Goal: Task Accomplishment & Management: Use online tool/utility

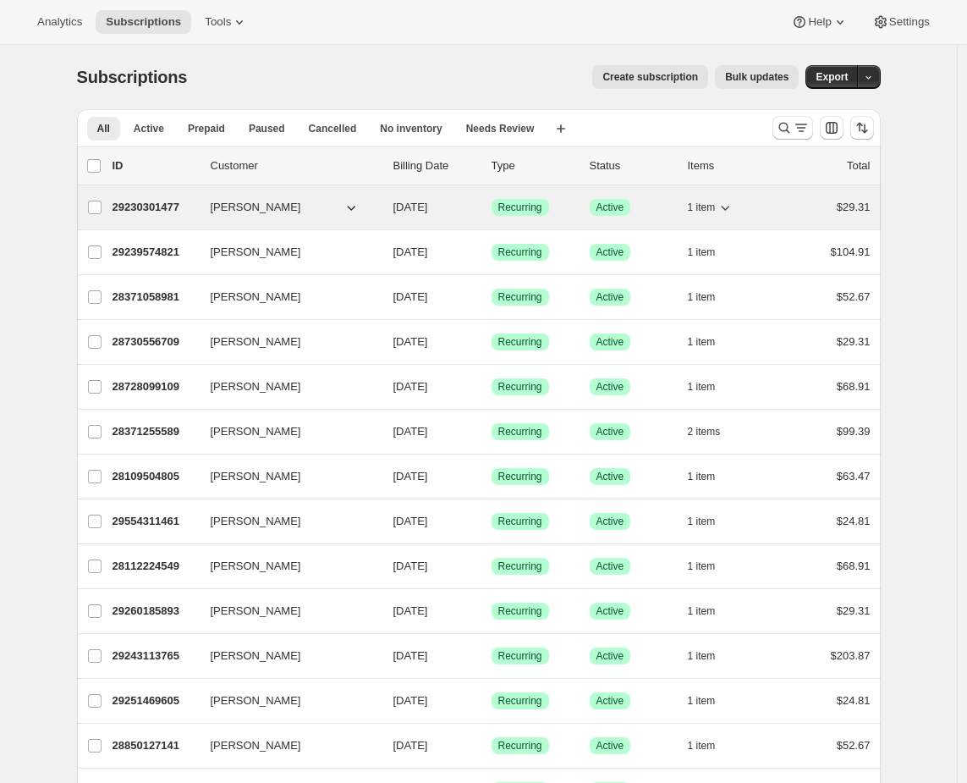
click at [753, 208] on div "1 item" at bounding box center [730, 208] width 85 height 24
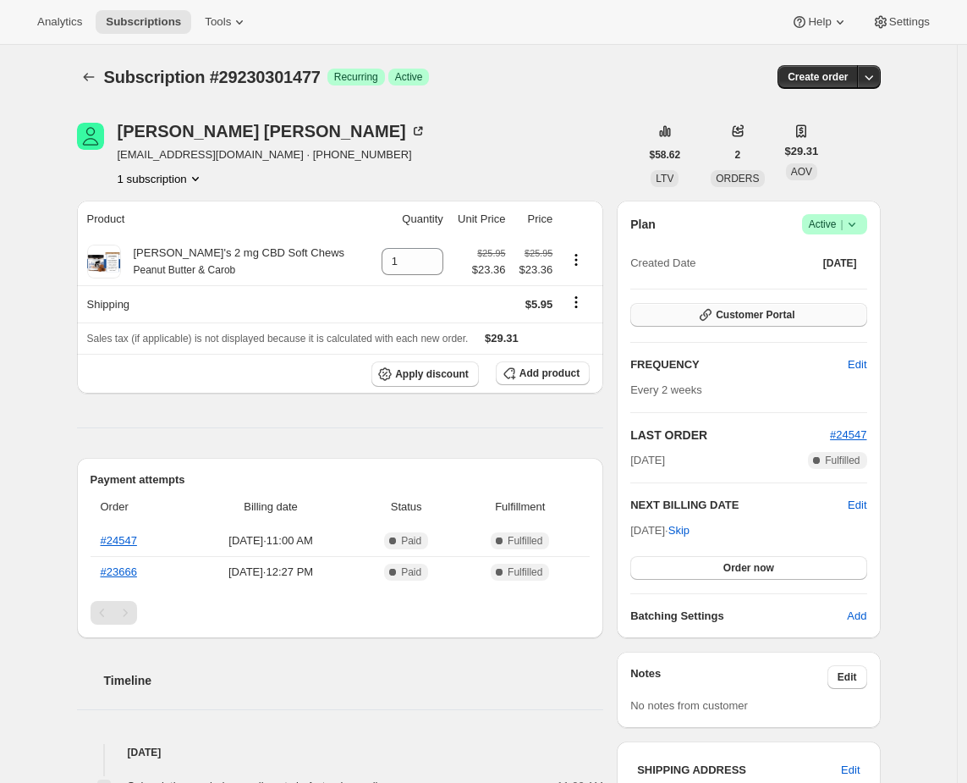
click at [842, 314] on button "Customer Portal" at bounding box center [749, 315] width 236 height 24
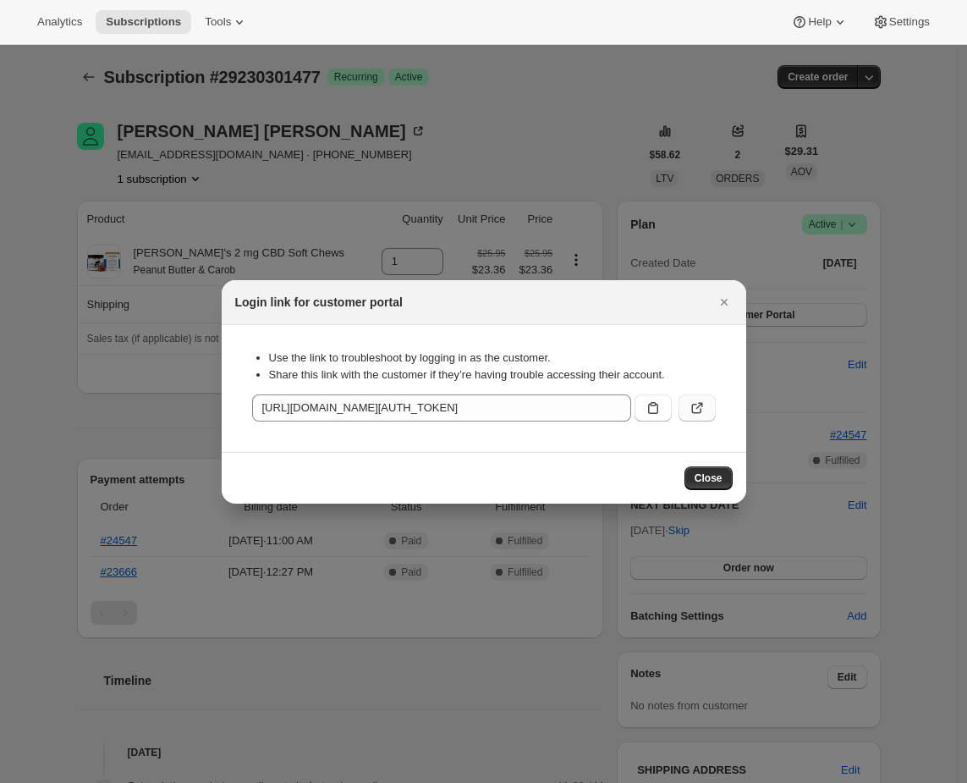
click at [703, 406] on icon ":rc1:" at bounding box center [697, 407] width 17 height 17
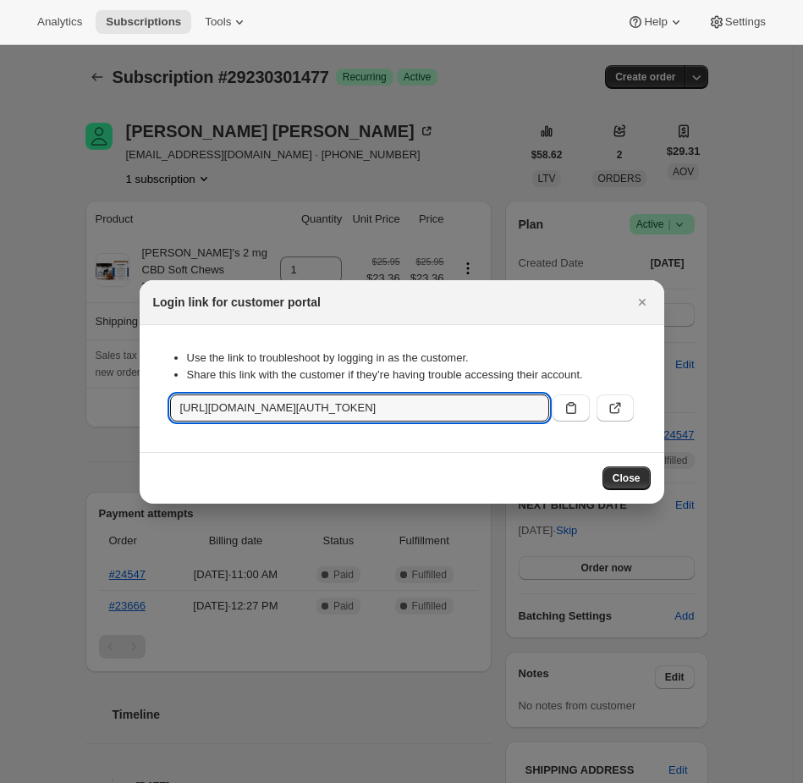
scroll to position [0, 2085]
drag, startPoint x: 322, startPoint y: 408, endPoint x: 895, endPoint y: 443, distance: 573.2
click at [803, 443] on html "Analytics Subscriptions Tools Help Settings Skip to content Subscription #29230…" at bounding box center [401, 391] width 803 height 783
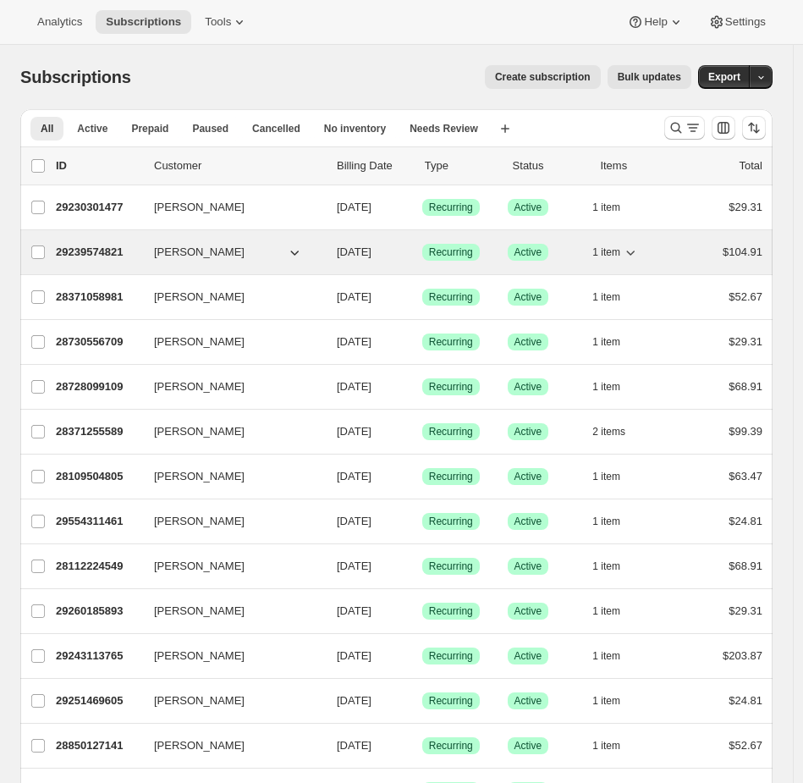
click at [669, 252] on div "1 item" at bounding box center [634, 252] width 85 height 24
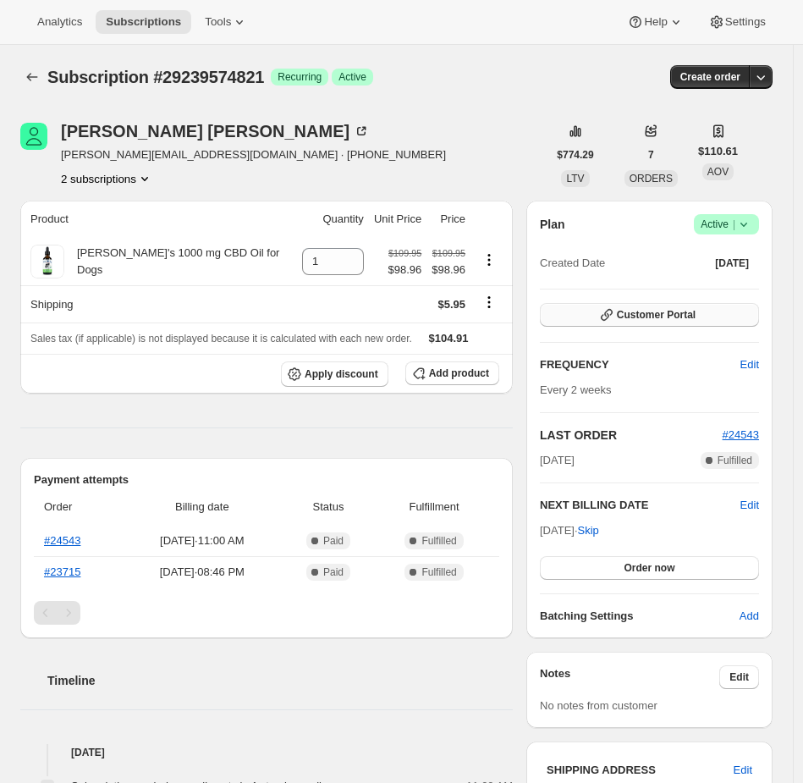
click at [690, 324] on button "Customer Portal" at bounding box center [649, 315] width 219 height 24
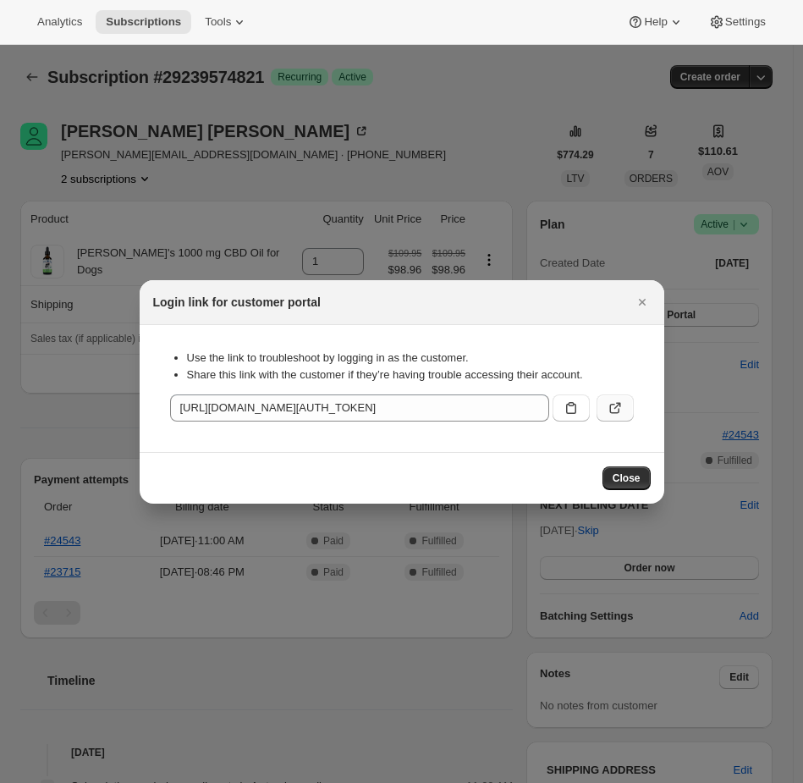
click at [624, 399] on button ":rc1:" at bounding box center [615, 407] width 37 height 27
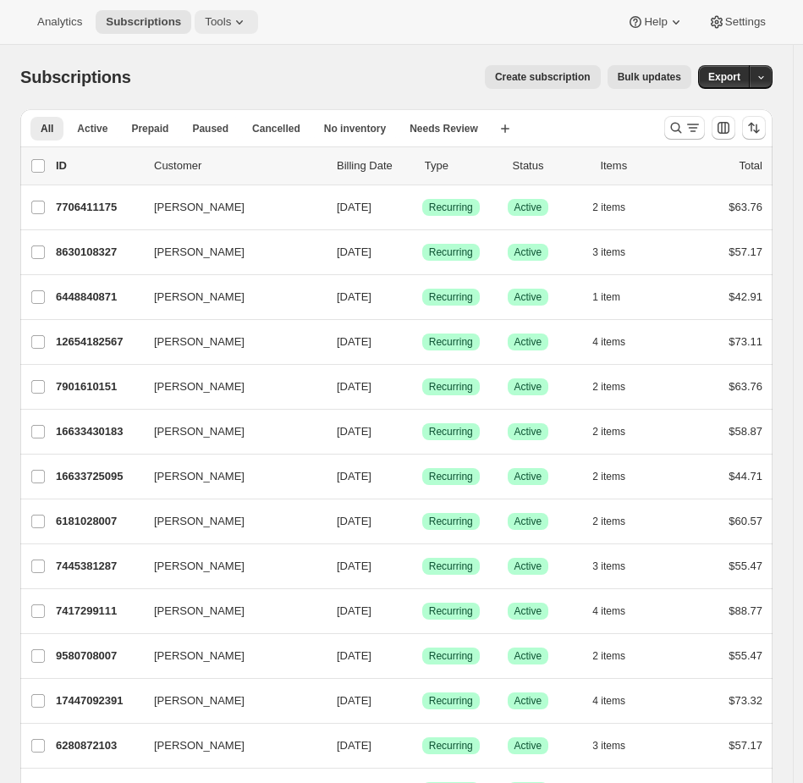
click at [230, 19] on span "Tools" at bounding box center [218, 22] width 26 height 14
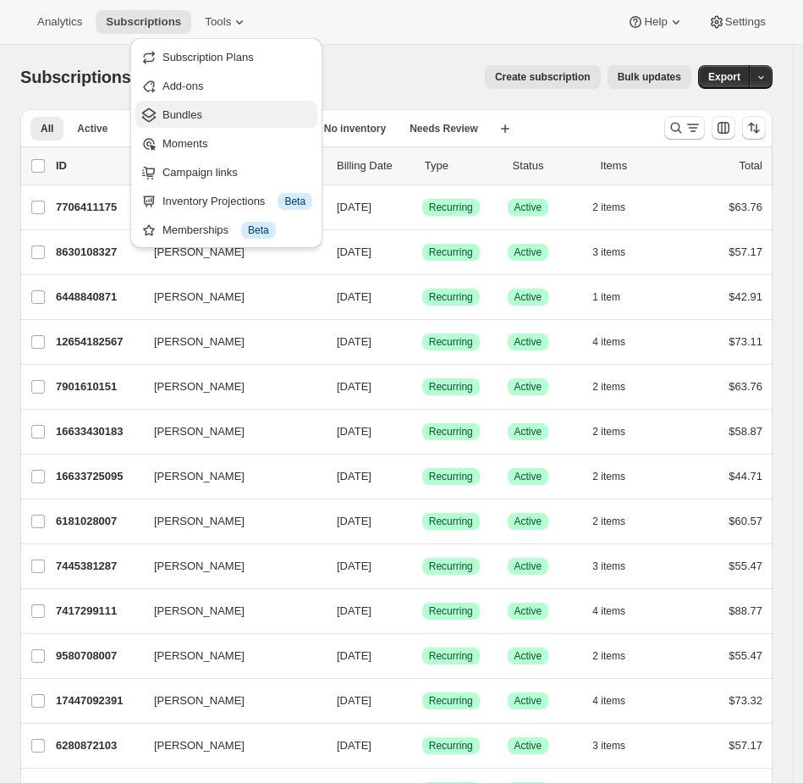
click at [201, 108] on span "Bundles" at bounding box center [182, 114] width 40 height 13
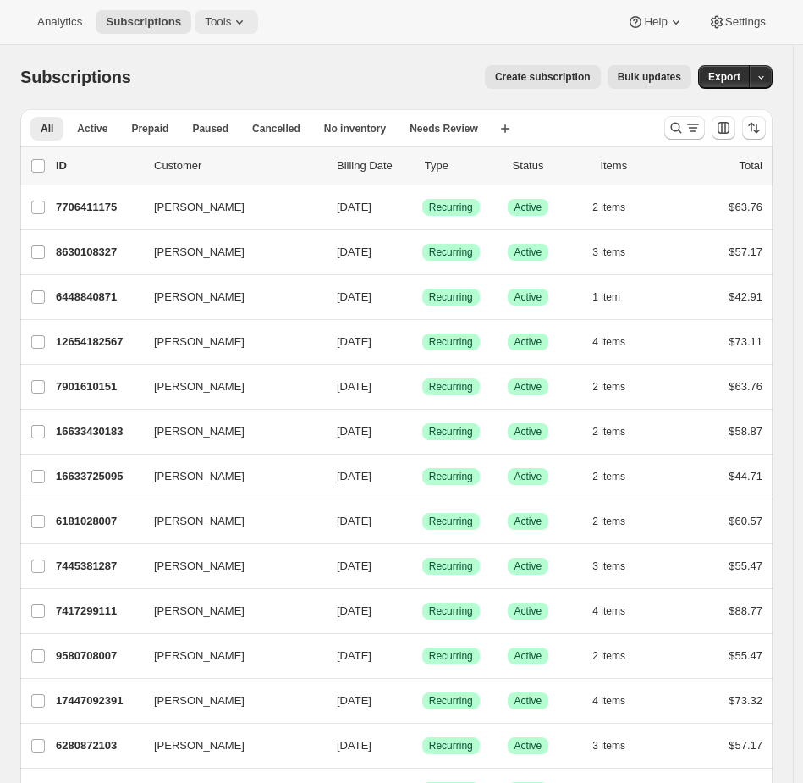
click at [227, 12] on button "Tools" at bounding box center [226, 22] width 63 height 24
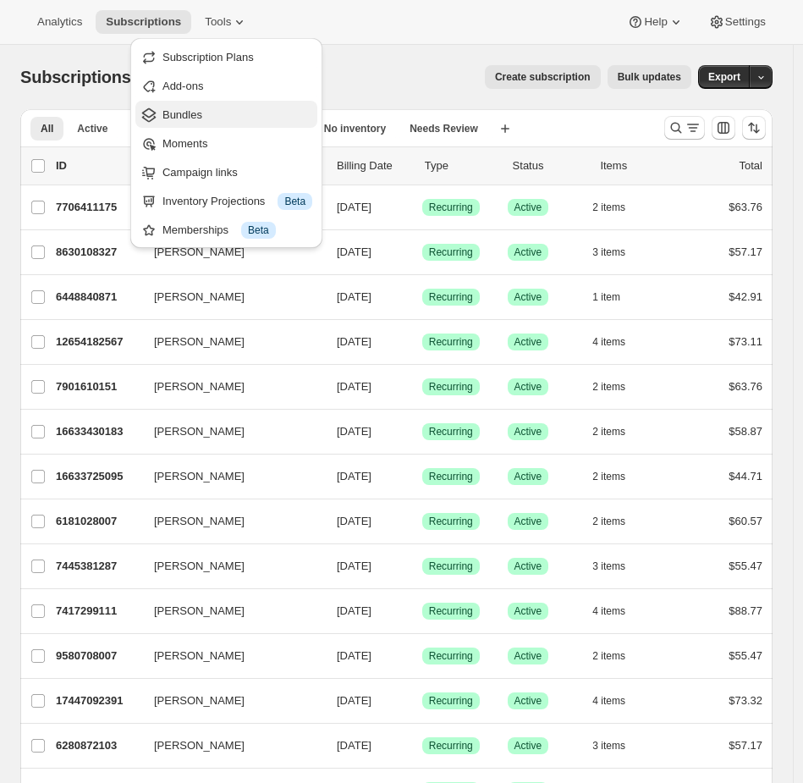
click at [212, 112] on span "Bundles" at bounding box center [237, 115] width 150 height 17
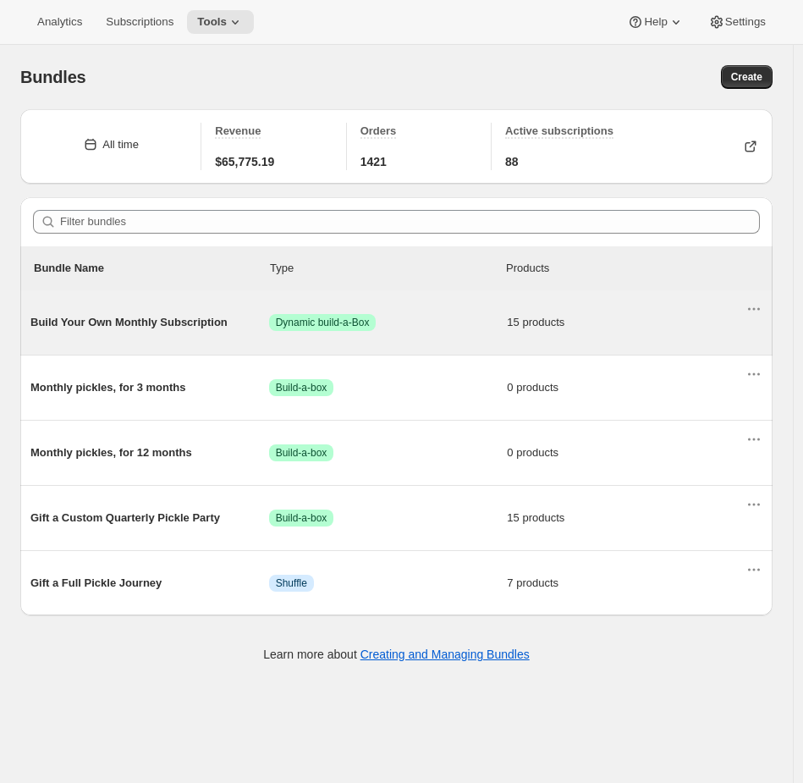
click at [377, 329] on span "Success Dynamic build-a-Box" at bounding box center [322, 322] width 107 height 17
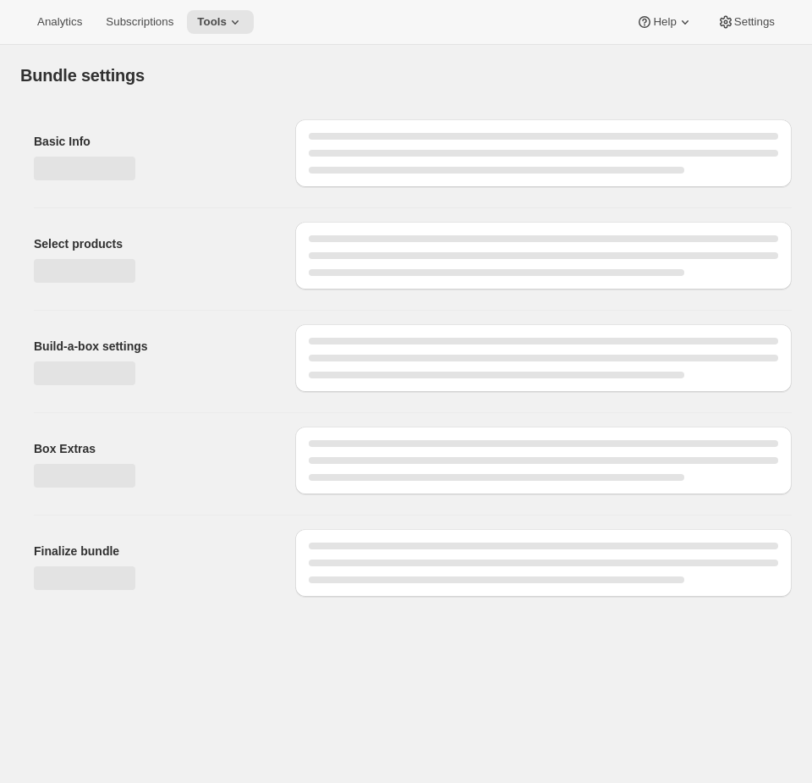
type input "Build Your Own Monthly Subscription"
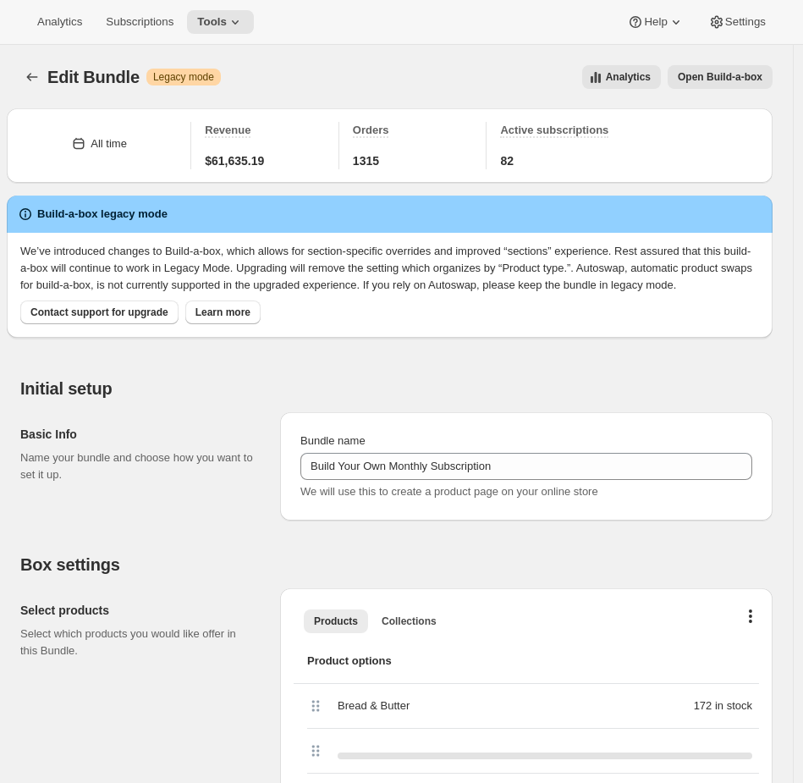
click at [751, 86] on button "Open Build-a-box" at bounding box center [720, 77] width 105 height 24
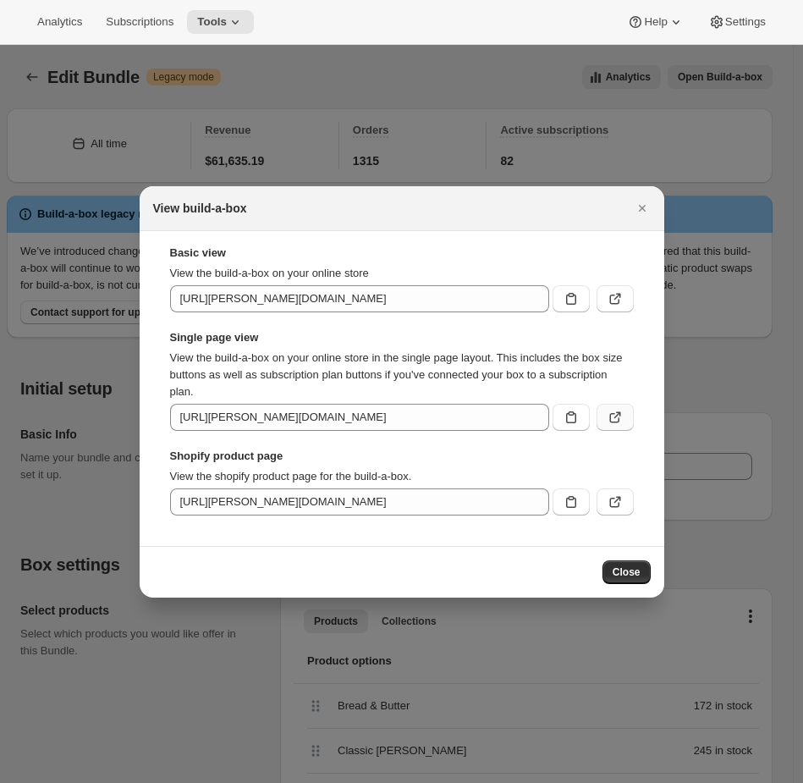
click at [624, 423] on button ":re5:" at bounding box center [615, 417] width 37 height 27
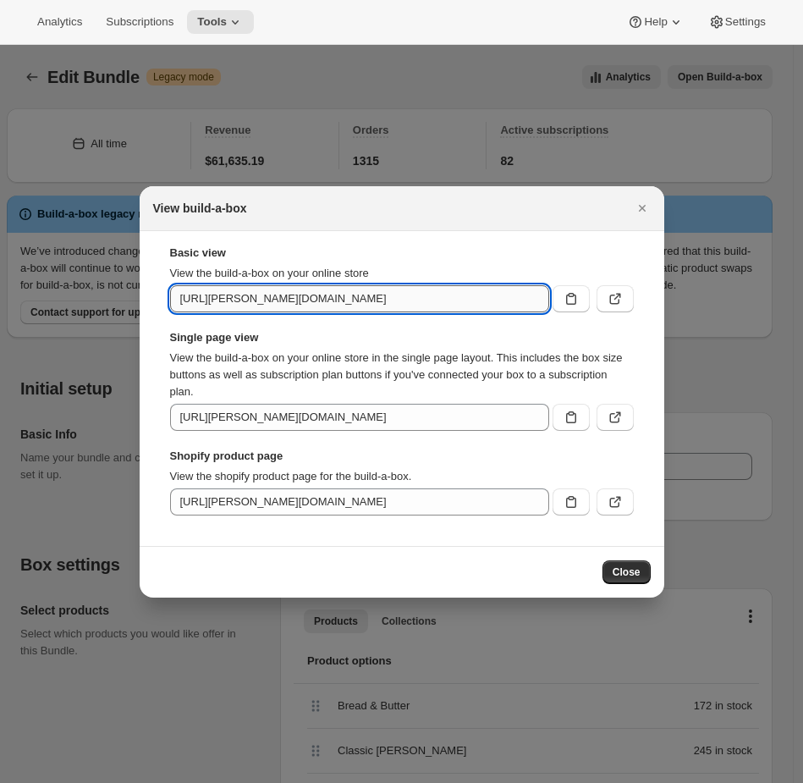
click at [354, 296] on input "https://kaylin-kaylin.myshopify.com/tools/bundle-subscriptions/bundle/750173129…" at bounding box center [359, 298] width 379 height 27
